Goal: Task Accomplishment & Management: Complete application form

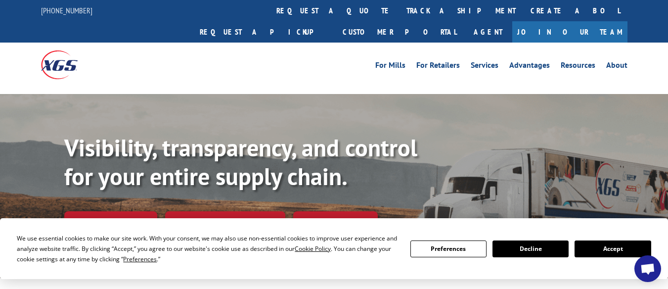
click at [611, 249] on button "Accept" at bounding box center [612, 248] width 76 height 17
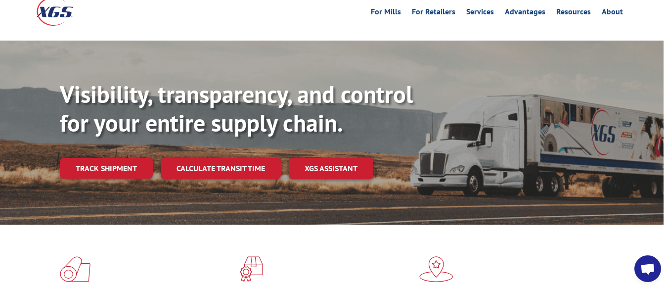
scroll to position [0, 4]
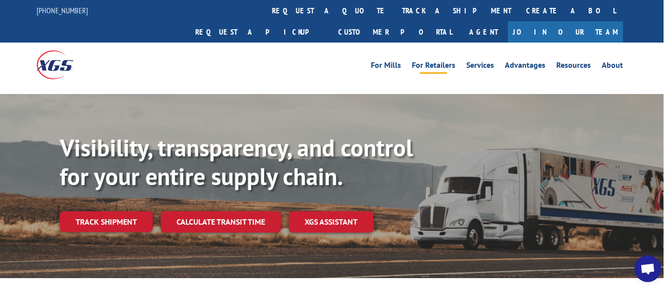
click at [415, 61] on li "For Retailers" at bounding box center [433, 66] width 54 height 11
click at [585, 21] on link "Join Our Team" at bounding box center [565, 31] width 115 height 21
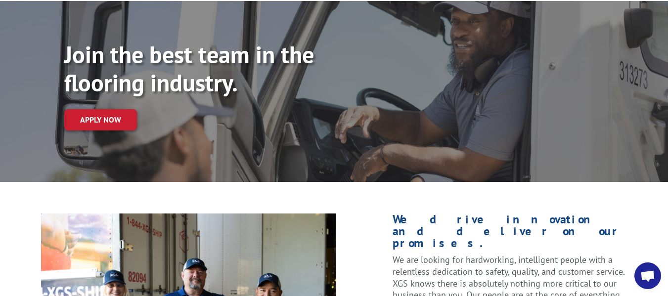
scroll to position [85, 0]
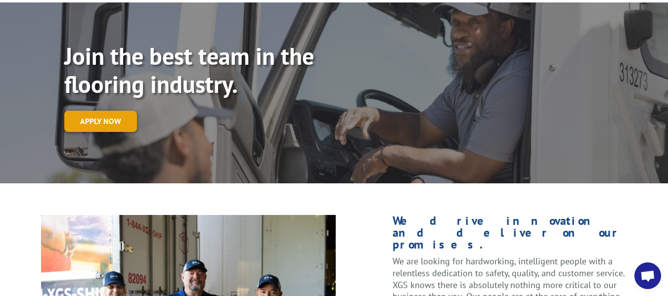
click at [117, 111] on link "Apply now" at bounding box center [100, 121] width 73 height 21
